Goal: Communication & Community: Answer question/provide support

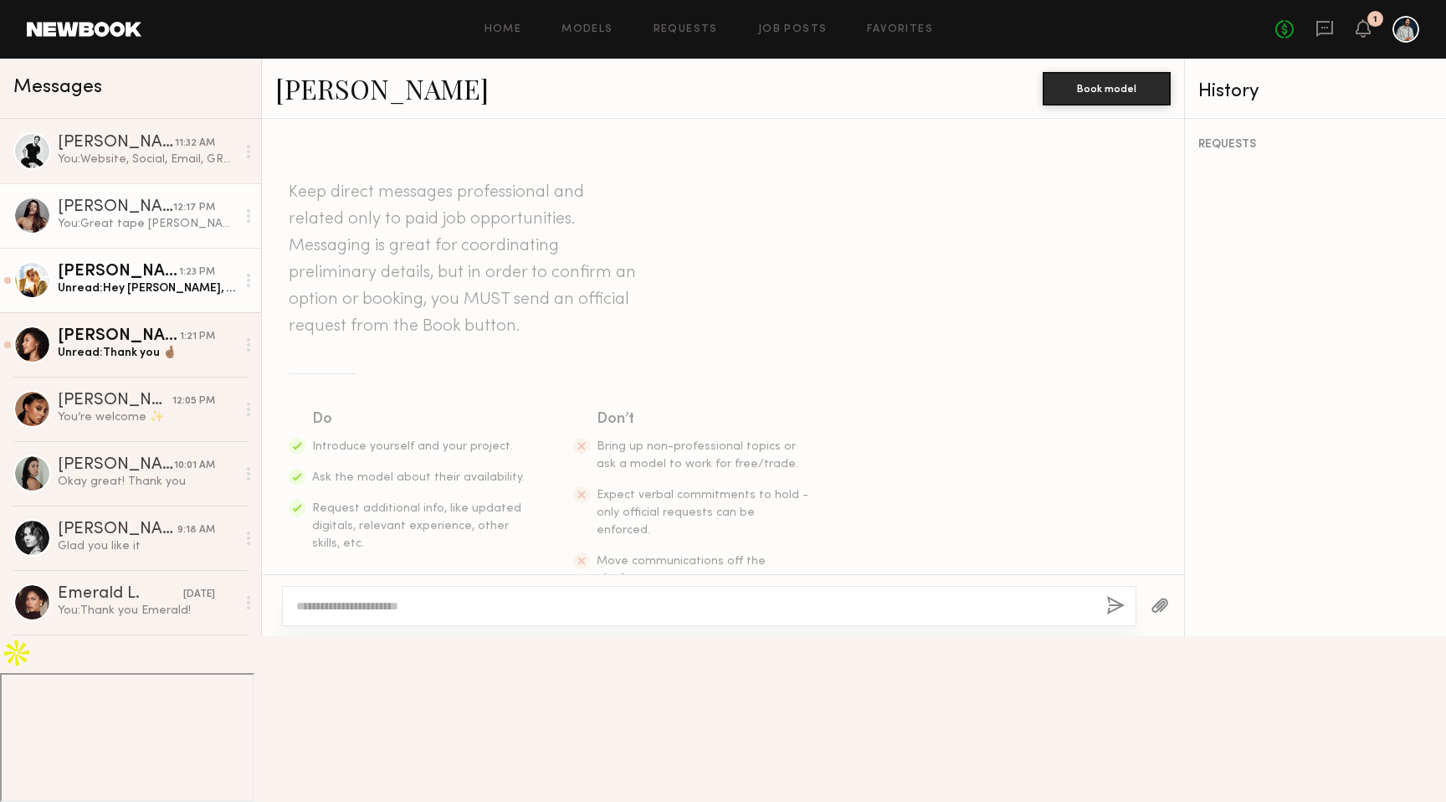
scroll to position [2532, 0]
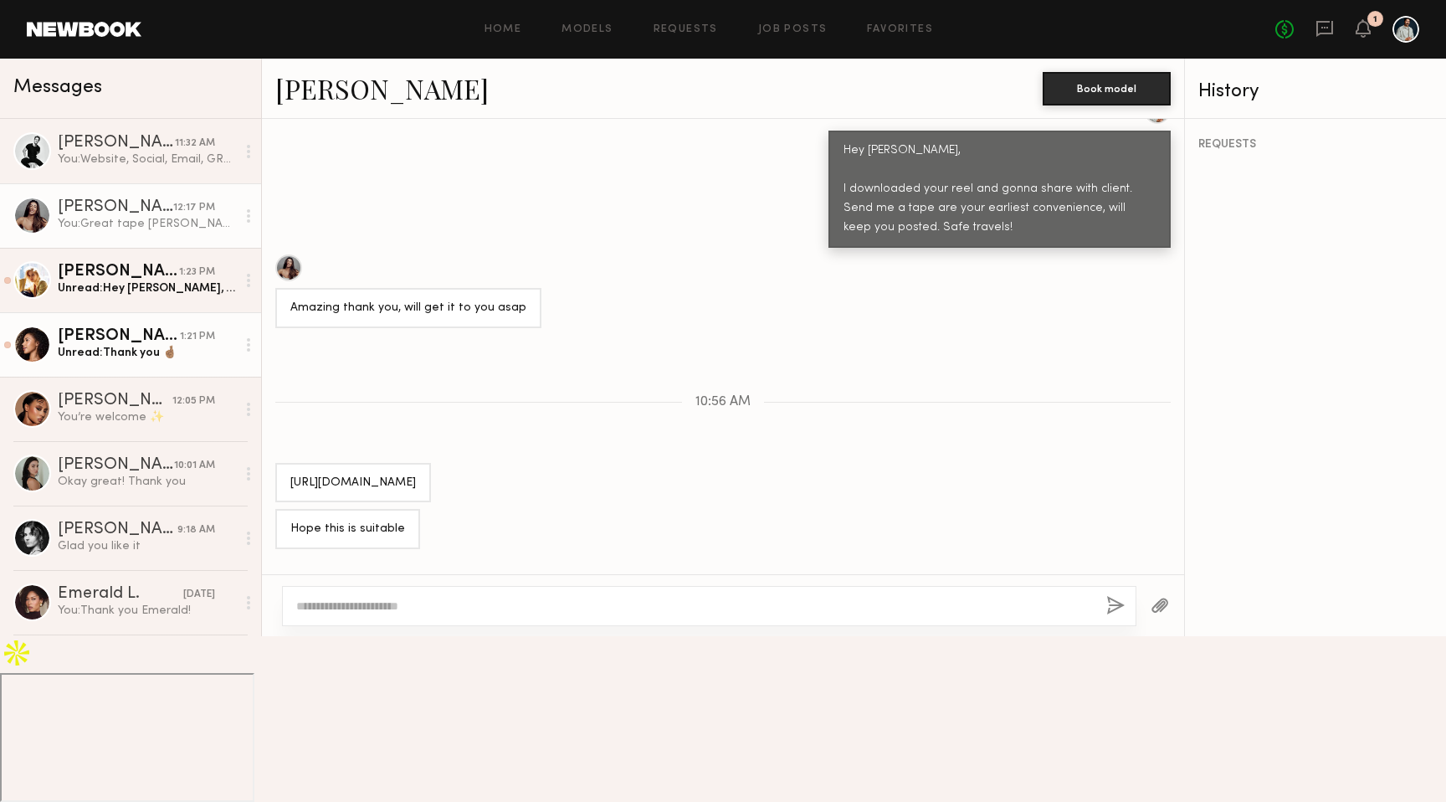
click at [136, 362] on link "[PERSON_NAME] 1:21 PM Unread: Thank you 🤞🏽" at bounding box center [130, 344] width 261 height 64
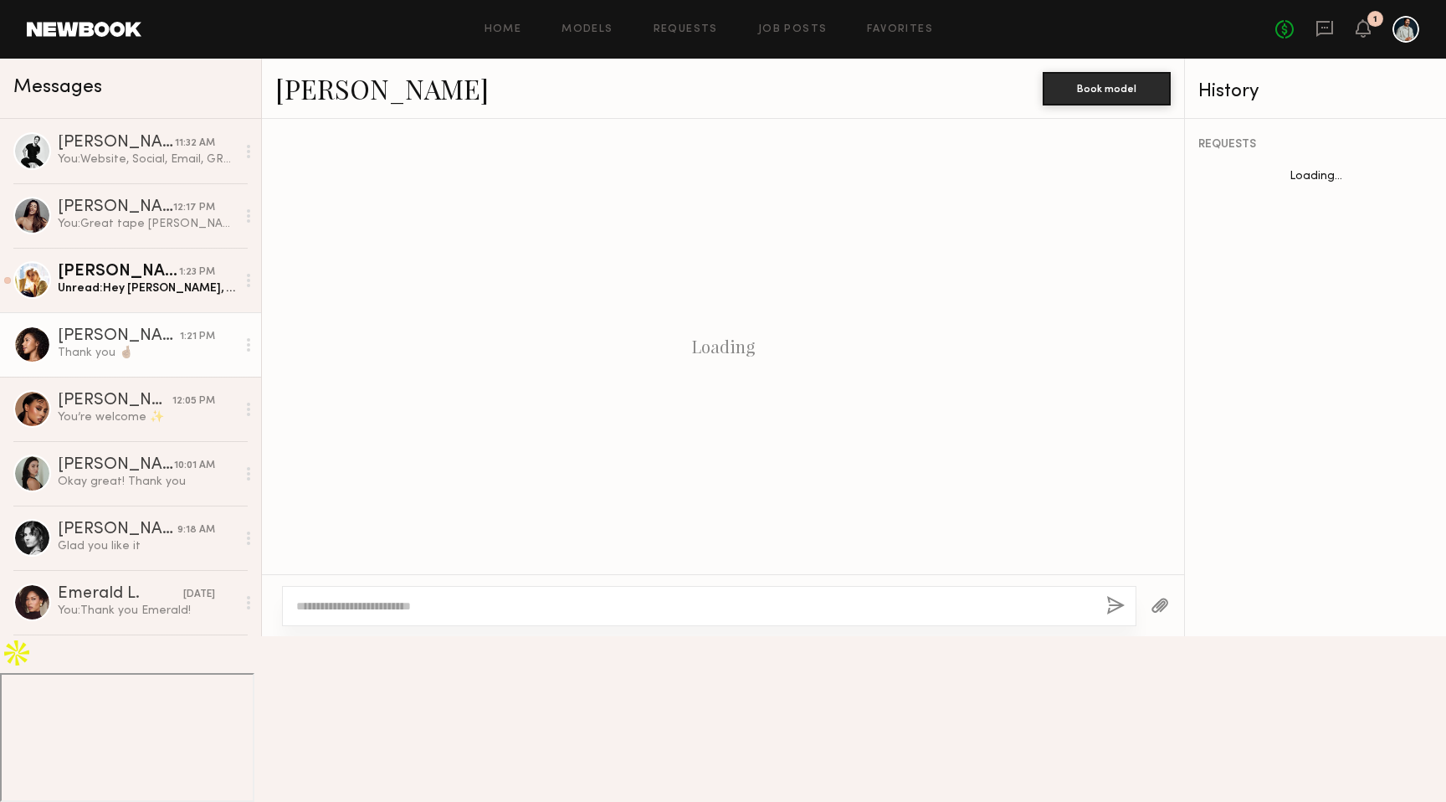
scroll to position [482, 0]
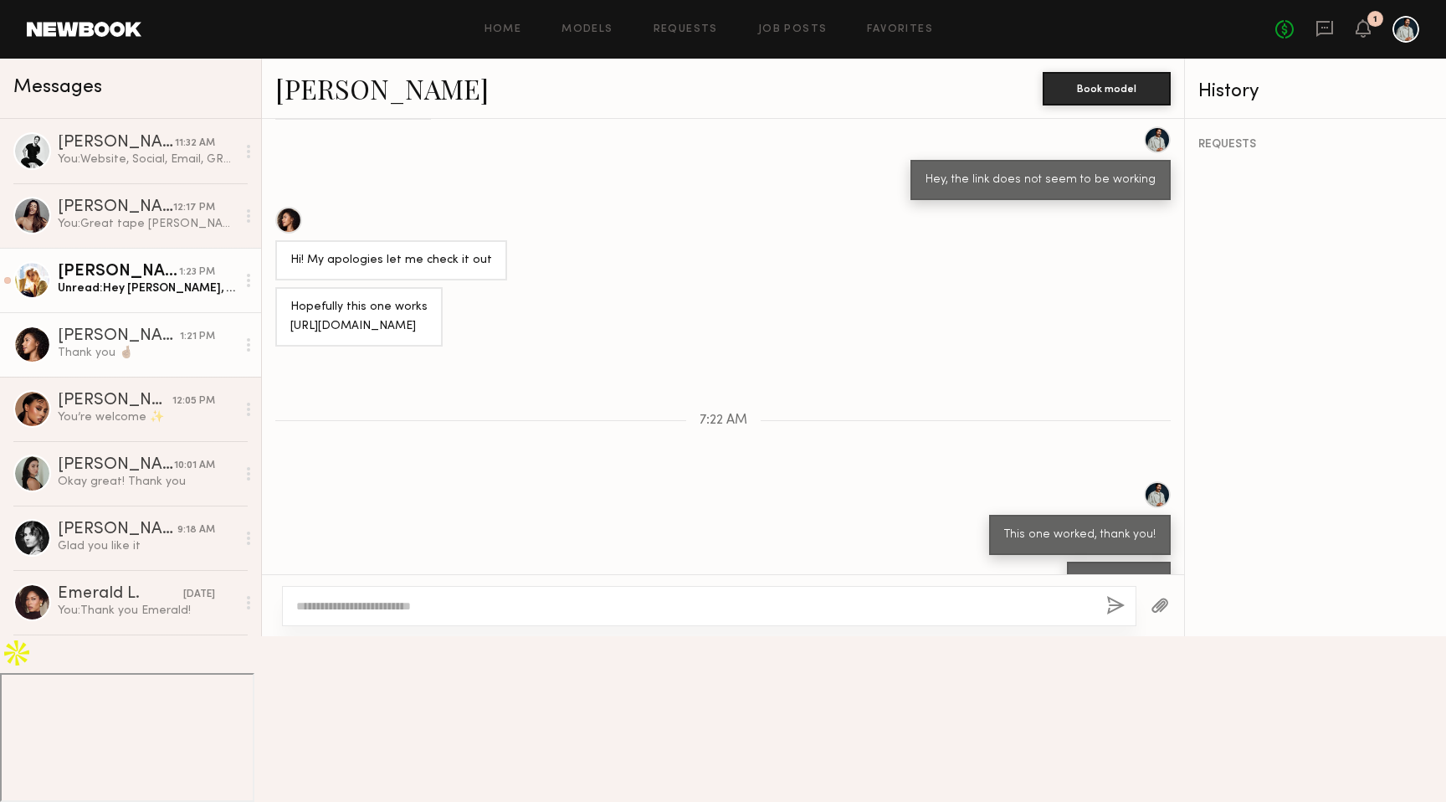
click at [182, 289] on div "Unread: Hey [PERSON_NAME], did the client end up making a decision about next w…" at bounding box center [147, 288] width 178 height 16
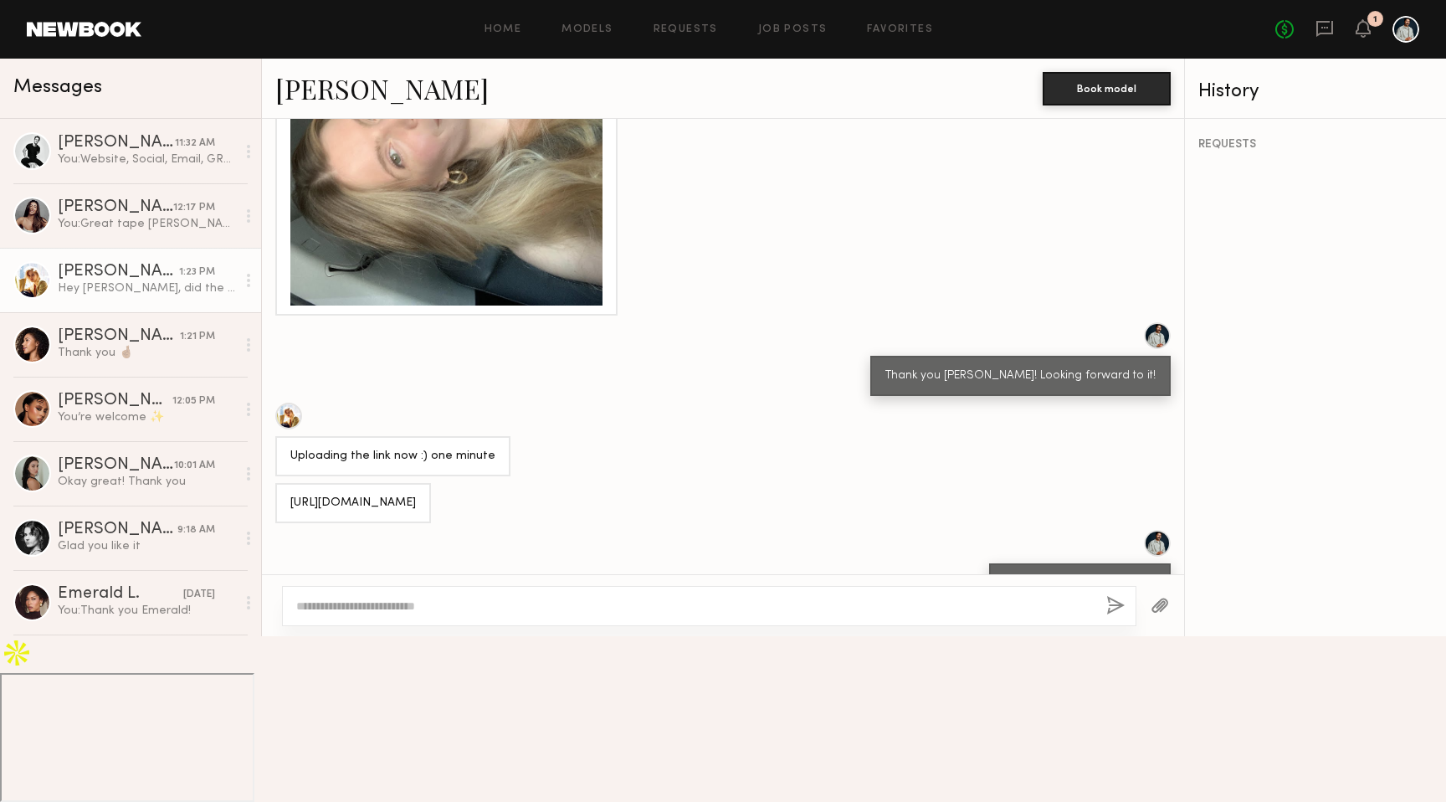
scroll to position [1806, 0]
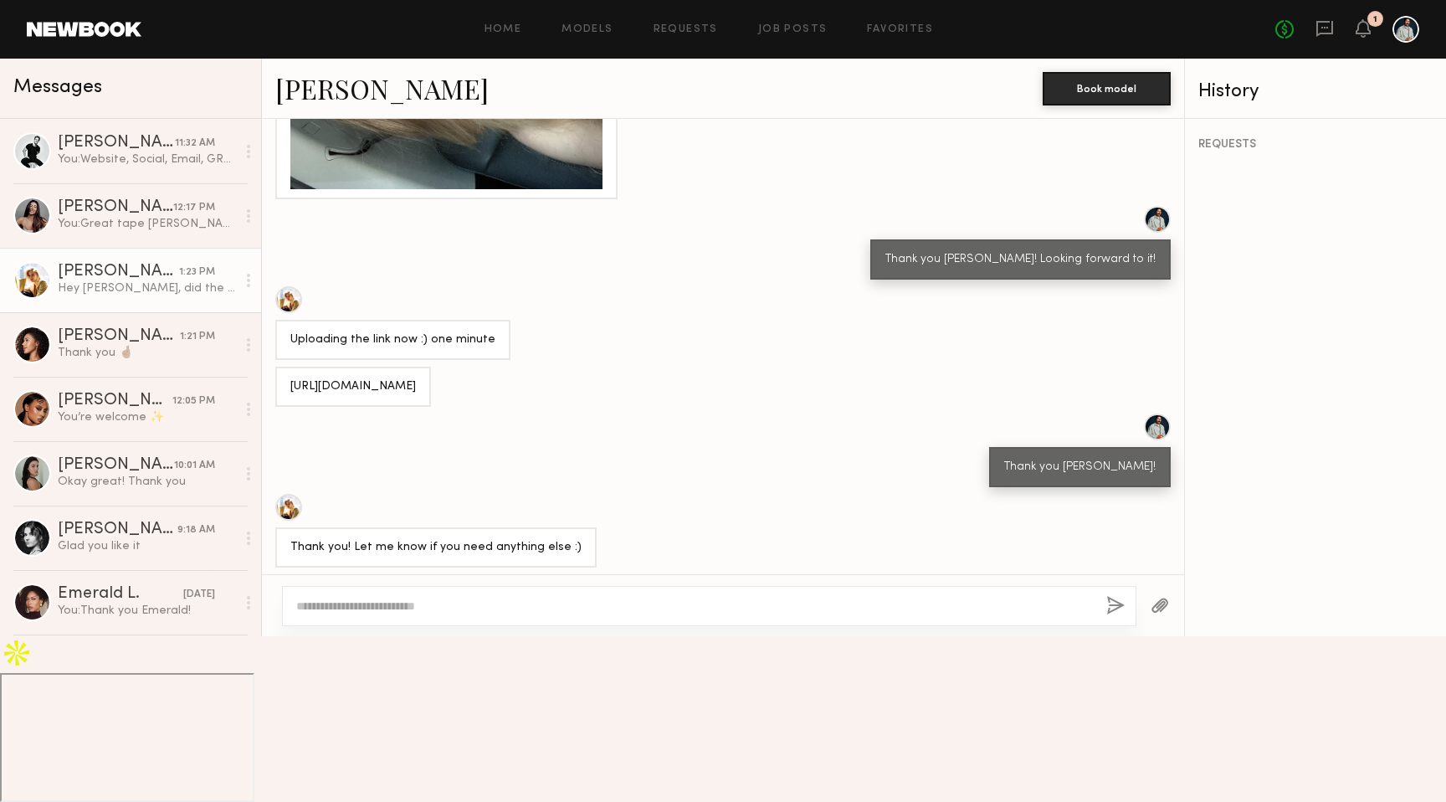
click at [485, 614] on textarea at bounding box center [694, 606] width 797 height 17
type textarea "**********"
click at [1121, 617] on button "button" at bounding box center [1115, 606] width 18 height 21
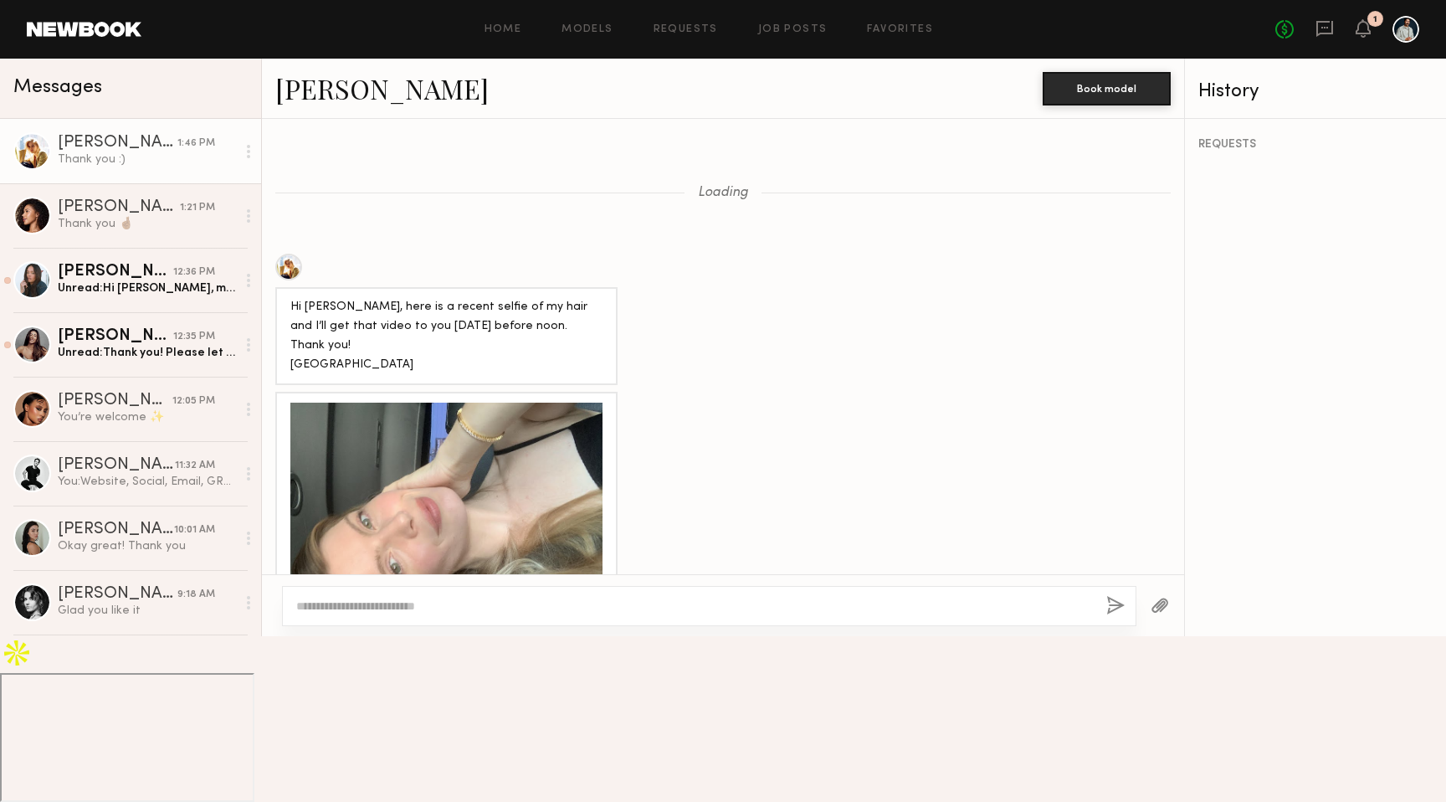
scroll to position [833, 0]
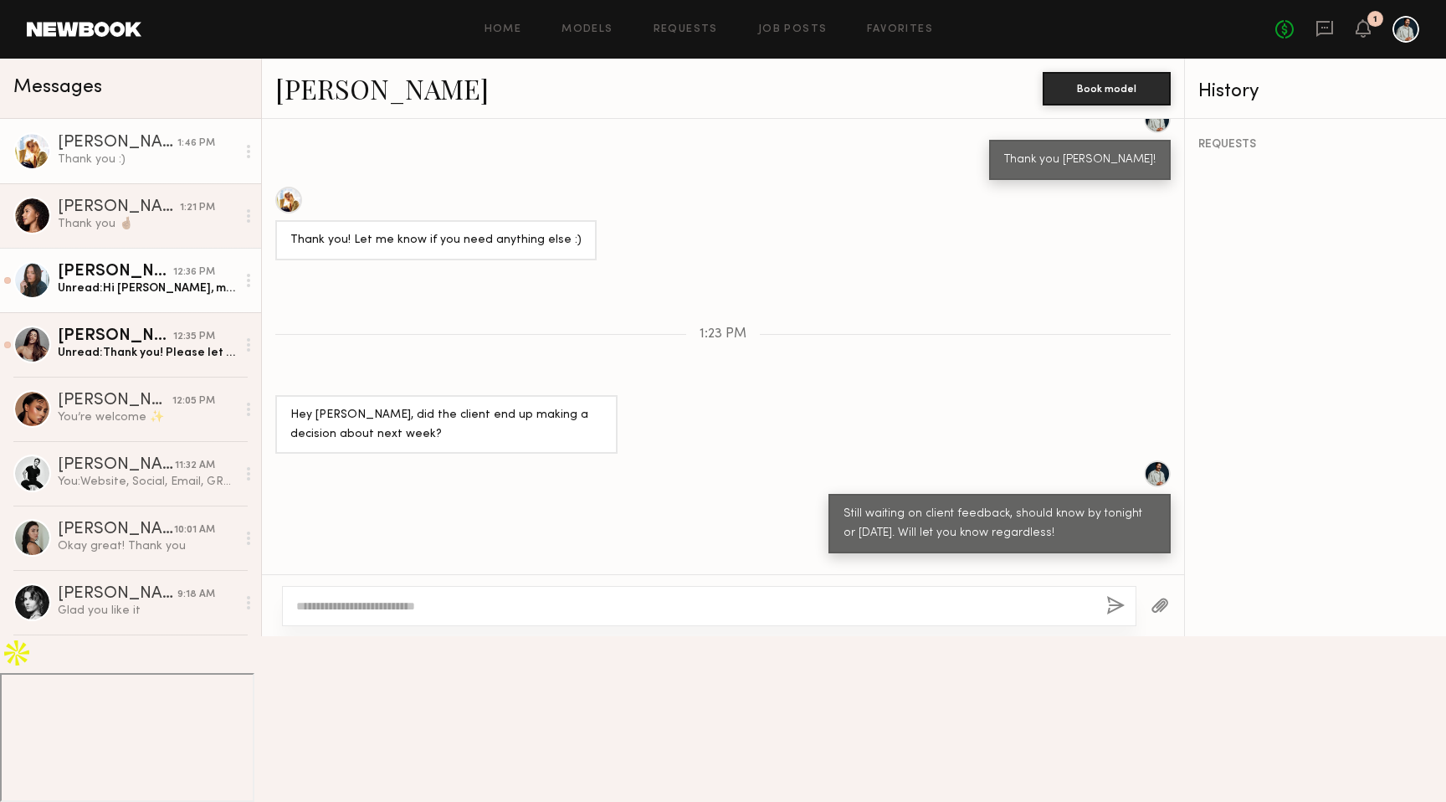
click at [167, 278] on div "Tyrie R." at bounding box center [115, 272] width 115 height 17
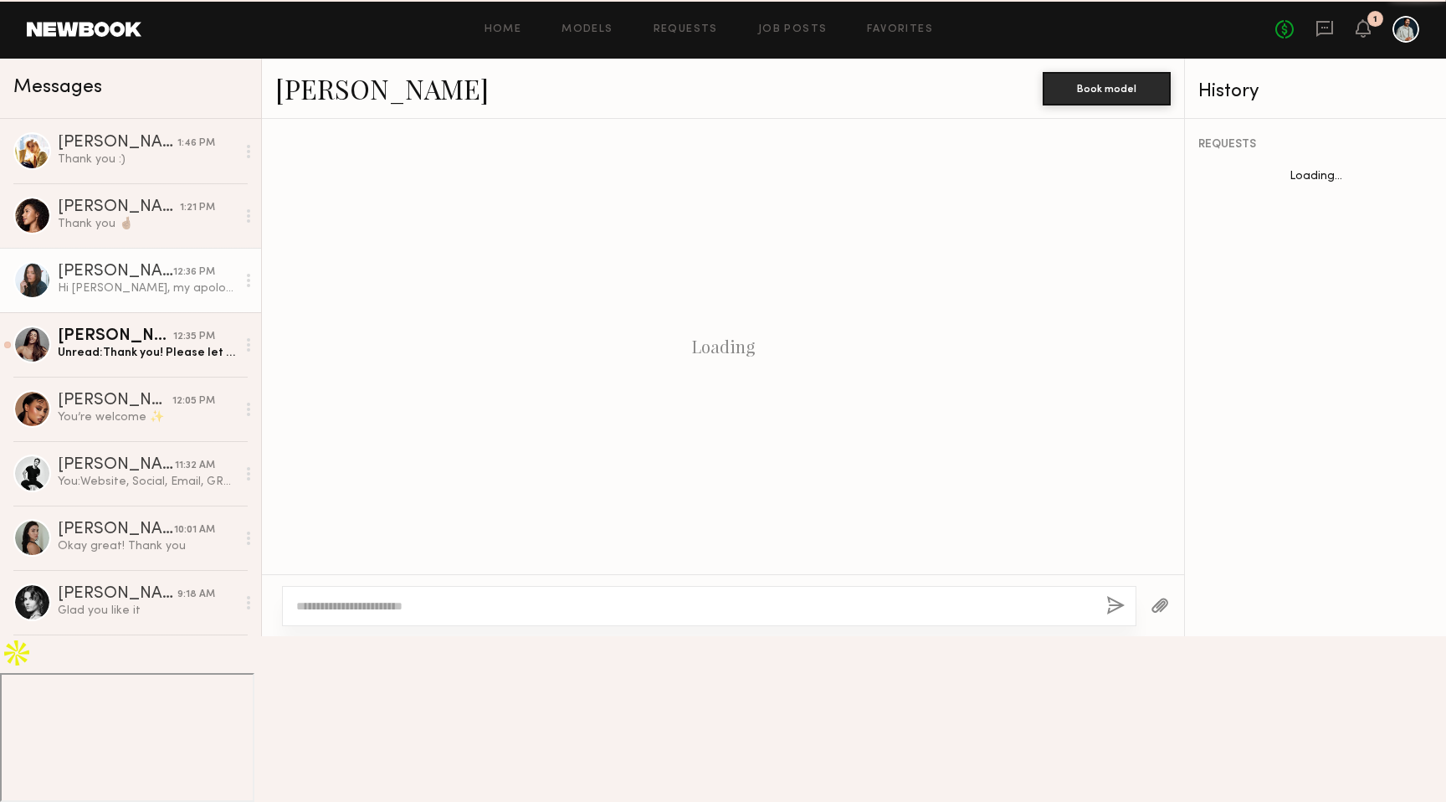
scroll to position [871, 0]
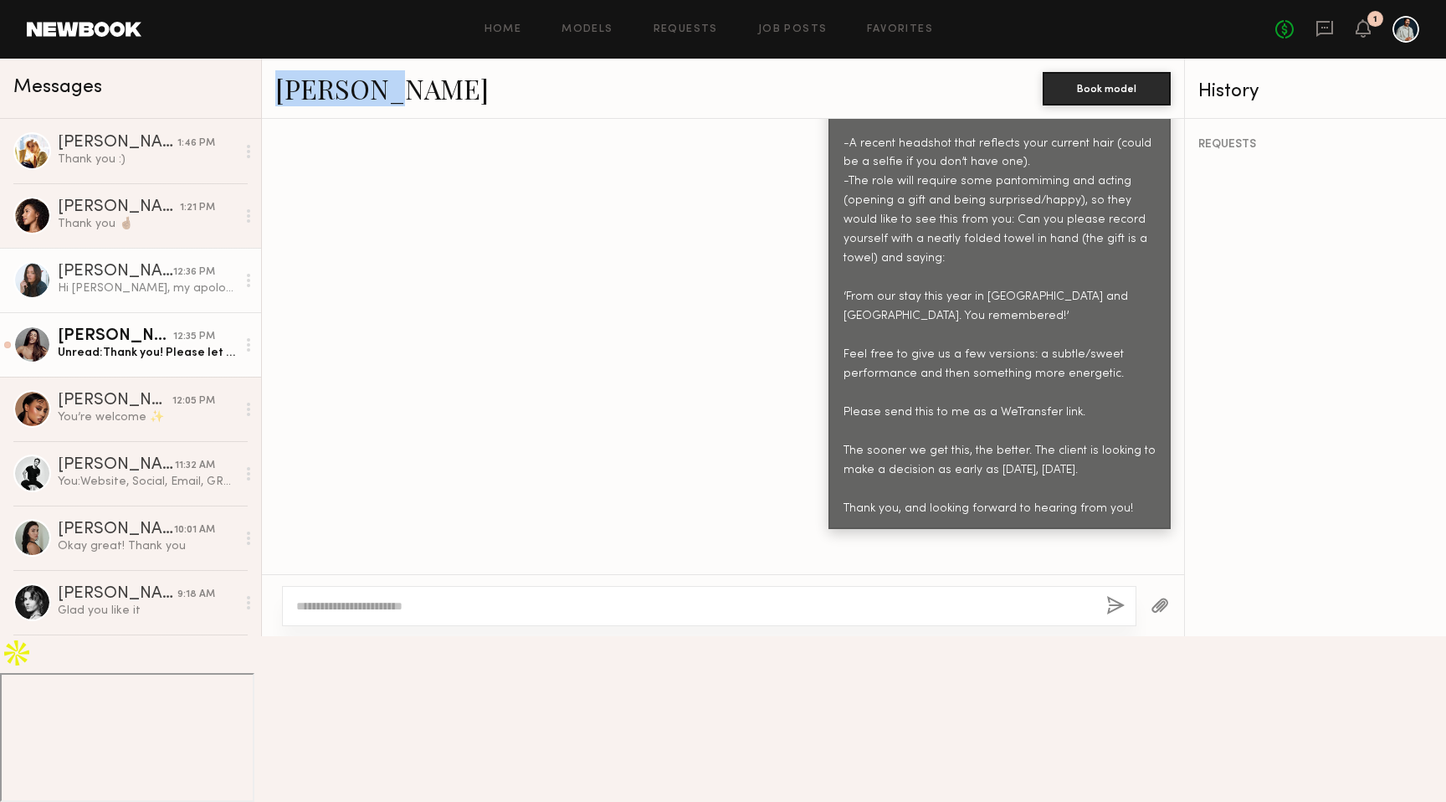
click at [158, 340] on div "[PERSON_NAME]" at bounding box center [115, 336] width 115 height 17
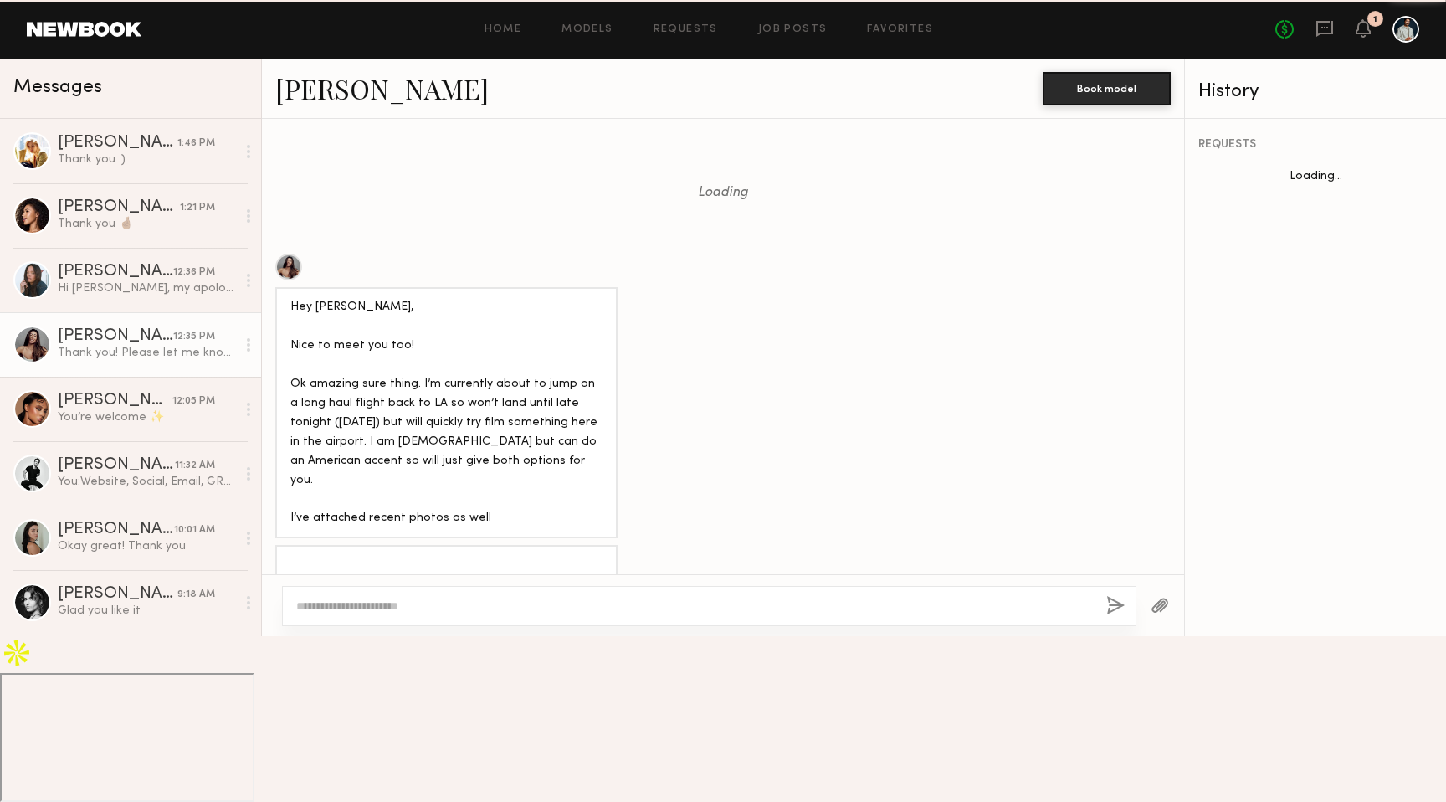
scroll to position [1258, 0]
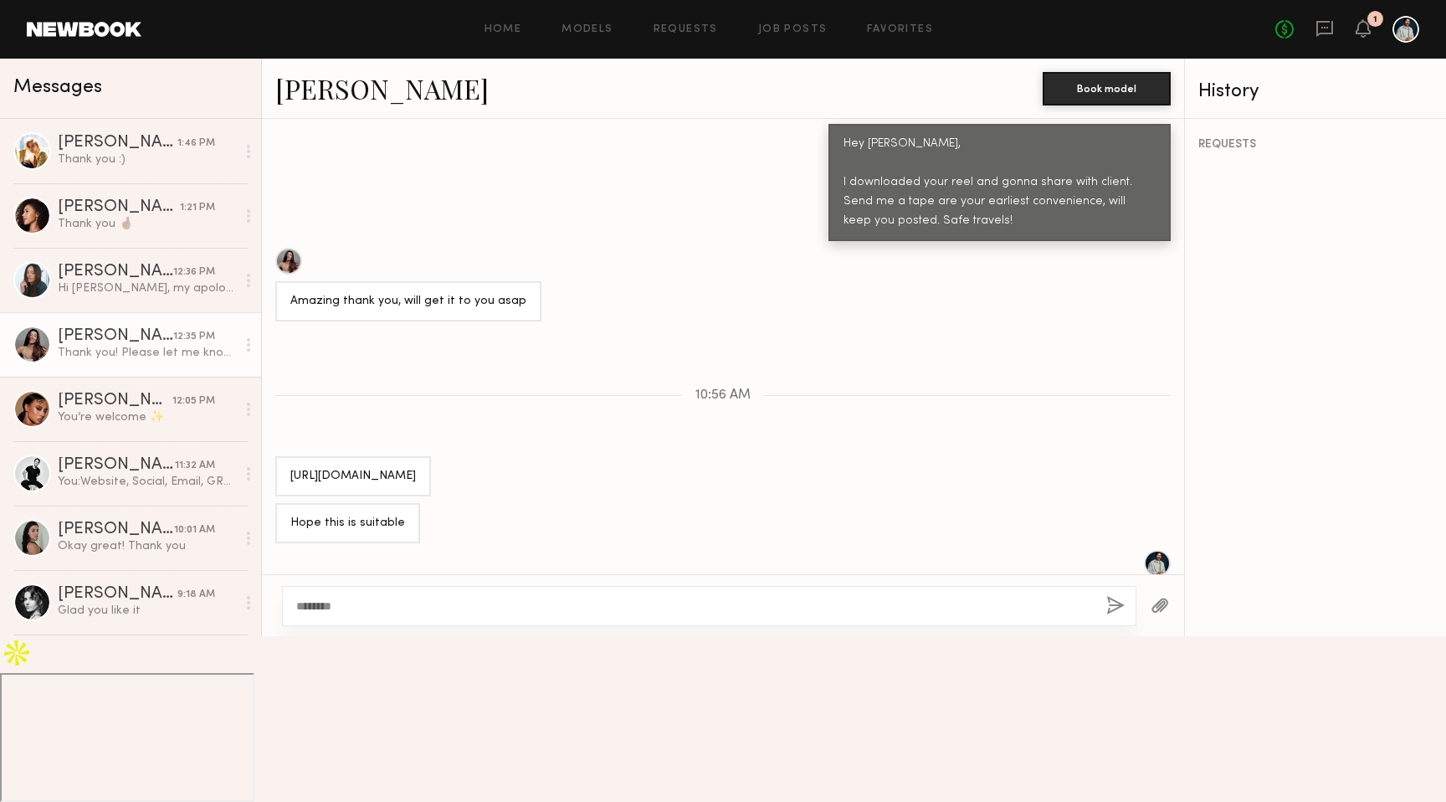
type textarea "********"
click at [1111, 617] on button "button" at bounding box center [1115, 606] width 18 height 21
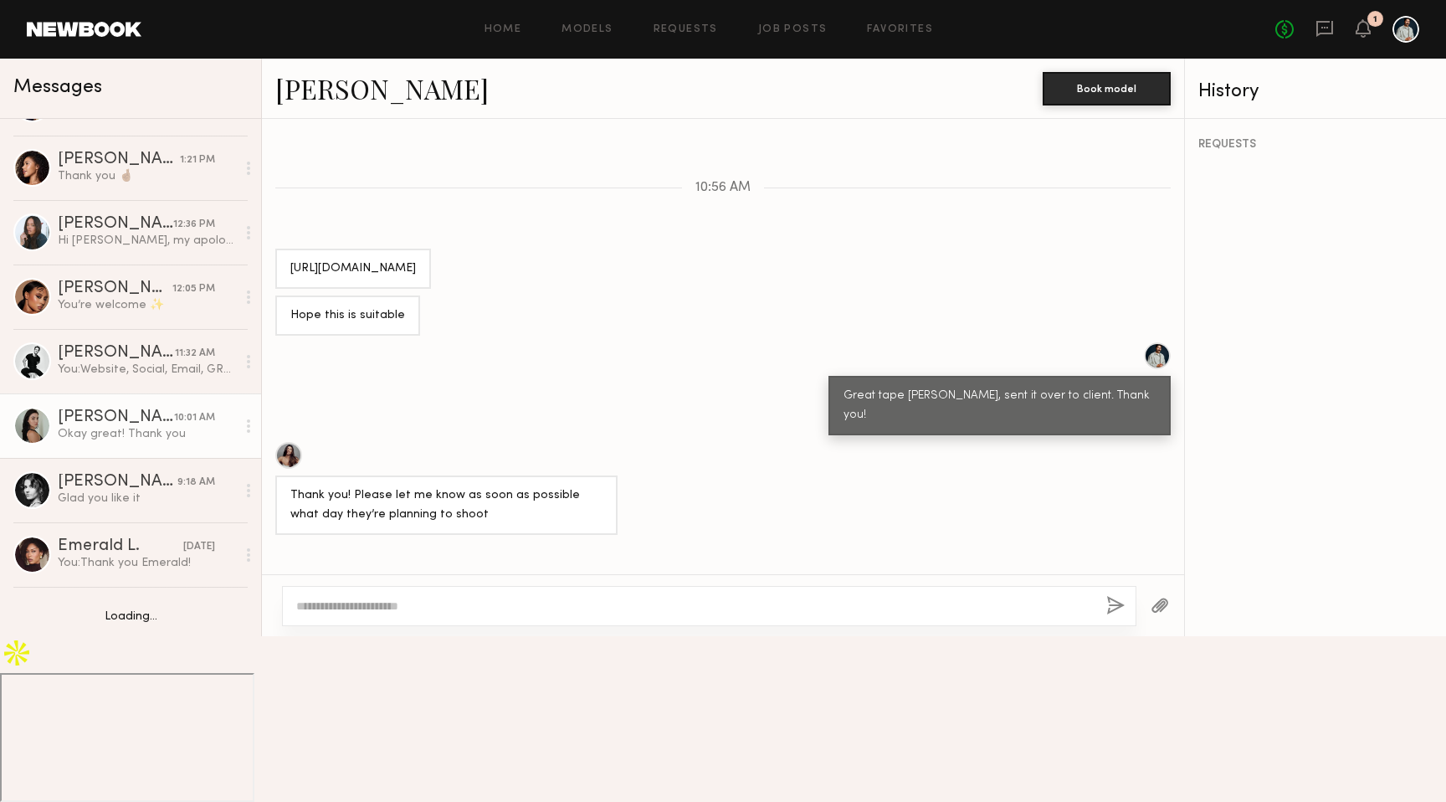
scroll to position [118, 0]
